Goal: Transaction & Acquisition: Purchase product/service

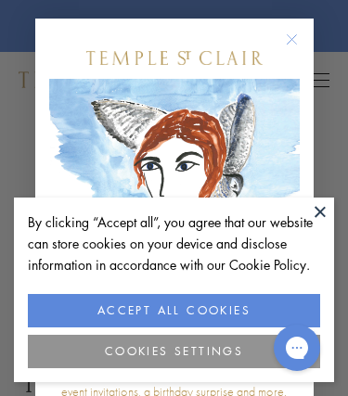
click at [142, 305] on button "ACCEPT ALL COOKIES" at bounding box center [174, 310] width 292 height 33
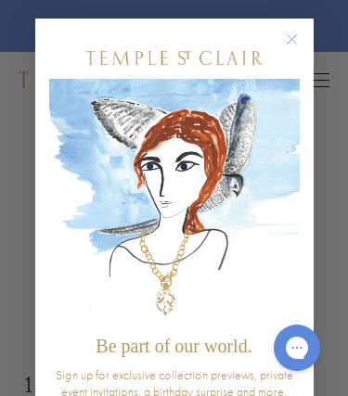
drag, startPoint x: 302, startPoint y: 28, endPoint x: 290, endPoint y: 34, distance: 13.7
click at [301, 29] on form "Be part of our world. Sign up for exclusive collection previews, private event …" at bounding box center [174, 349] width 279 height 661
click at [290, 34] on circle "Close dialog" at bounding box center [291, 40] width 22 height 22
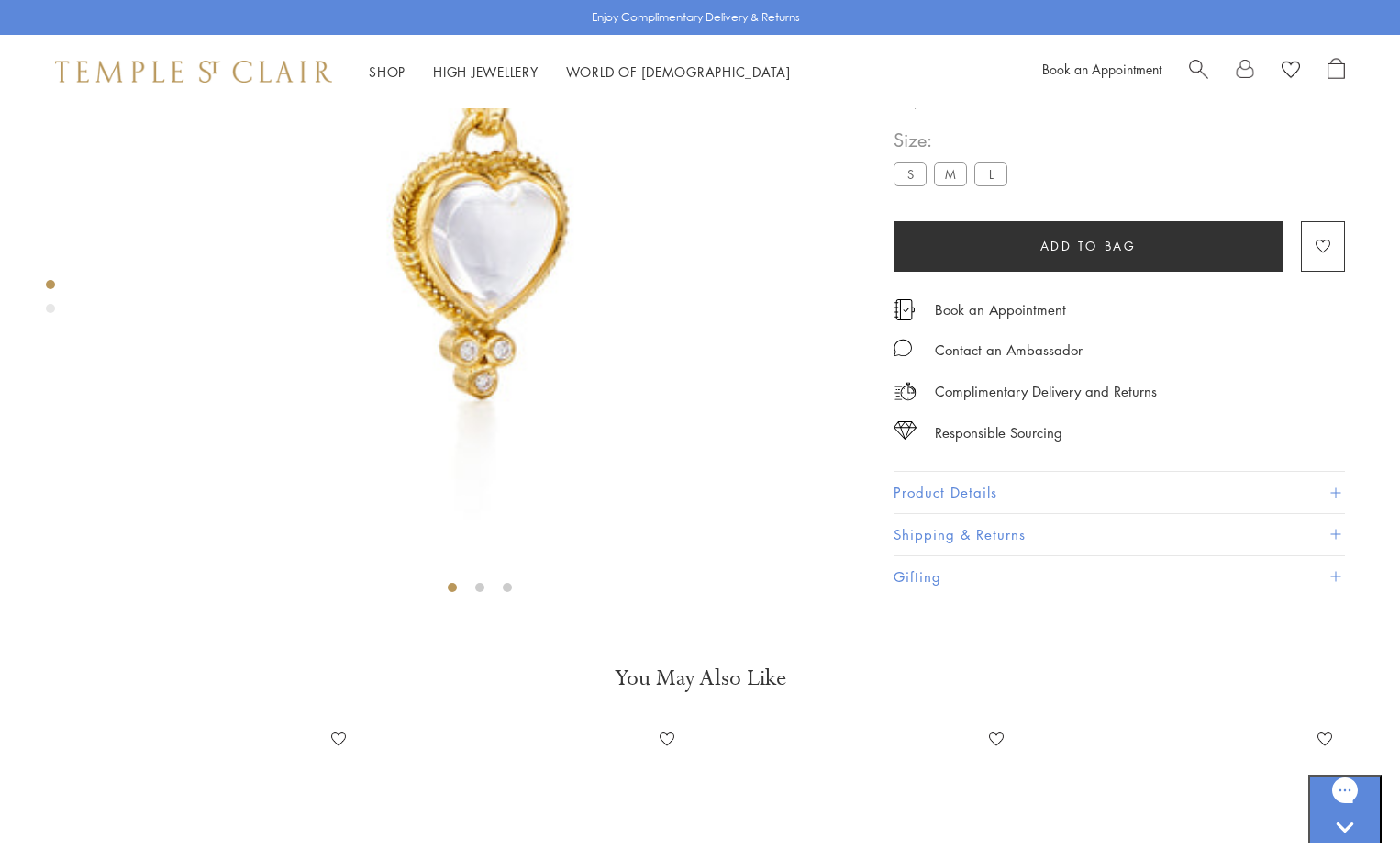
scroll to position [274, 0]
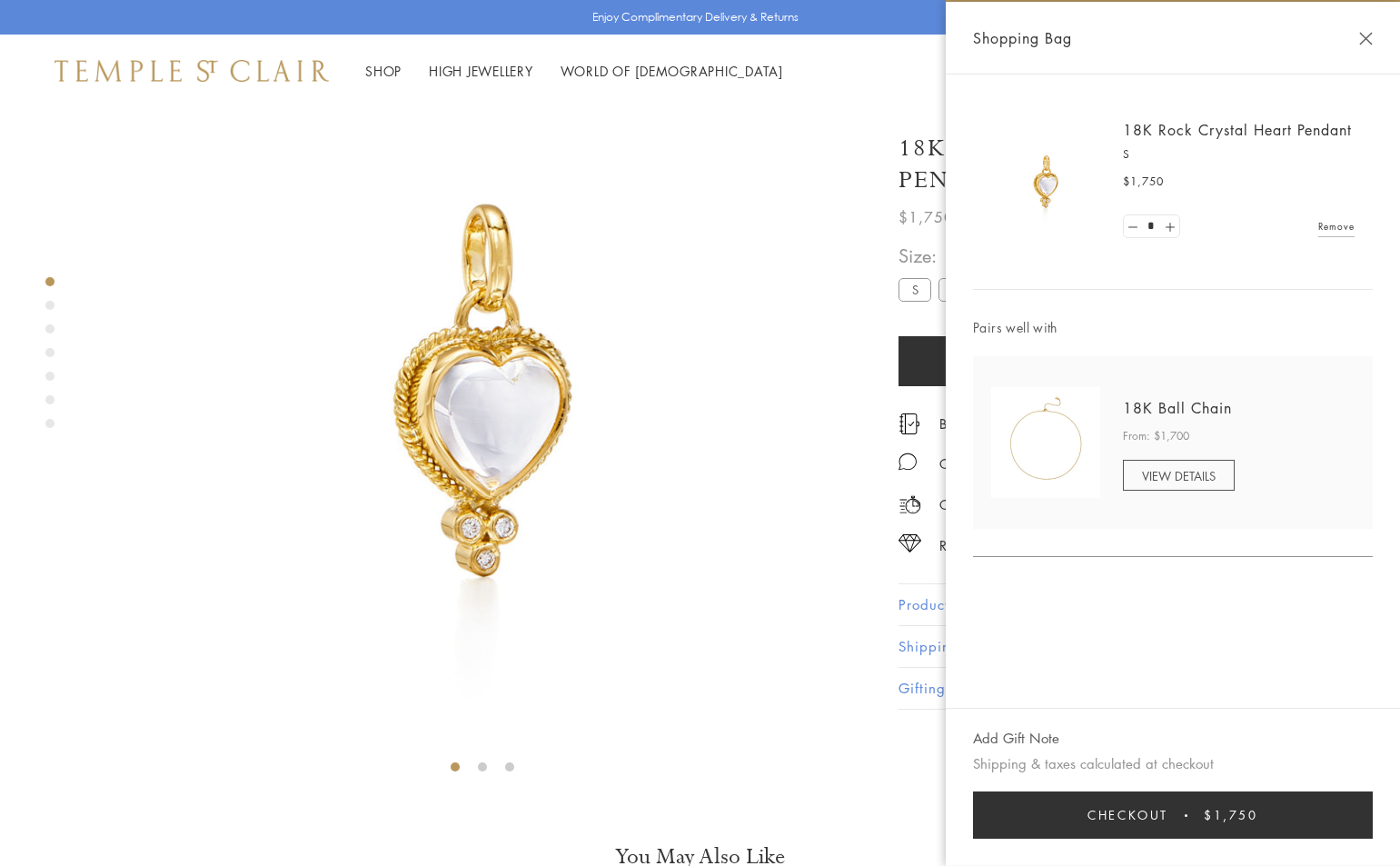
scroll to position [108, 0]
